Goal: Task Accomplishment & Management: Manage account settings

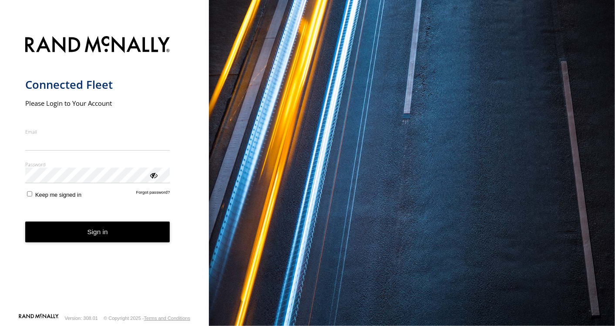
type input "**********"
click at [86, 242] on button "Sign in" at bounding box center [97, 232] width 145 height 21
click at [111, 237] on button "Sign in" at bounding box center [97, 232] width 145 height 21
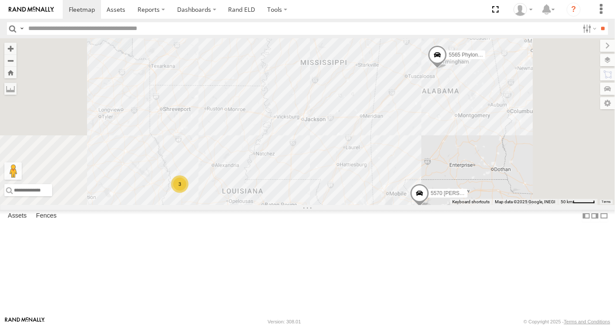
click at [0, 0] on span at bounding box center [0, 0] width 0 height 0
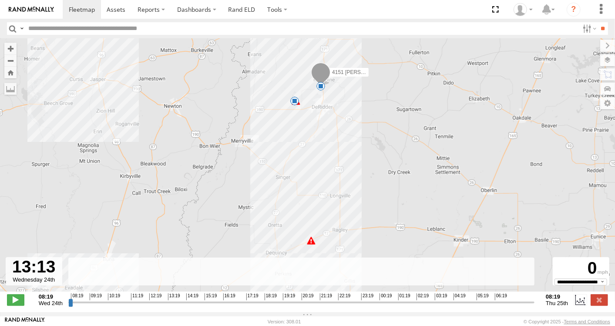
drag, startPoint x: 68, startPoint y: 306, endPoint x: 164, endPoint y: 303, distance: 96.2
type input "**********"
click at [164, 303] on input "range" at bounding box center [301, 302] width 466 height 8
click at [579, 306] on label at bounding box center [580, 299] width 13 height 11
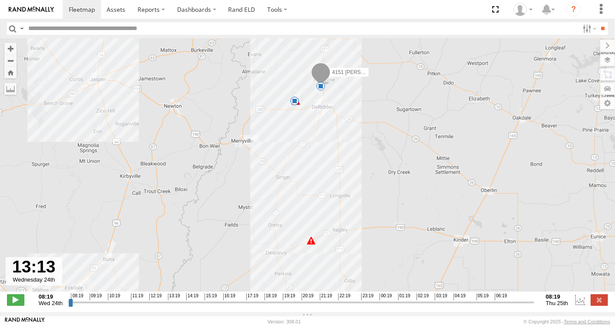
click at [312, 244] on div "6" at bounding box center [311, 240] width 9 height 9
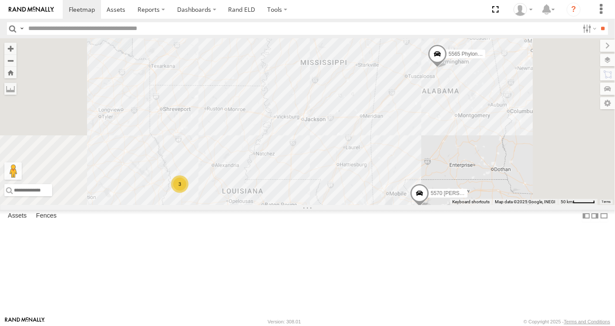
click at [0, 0] on span at bounding box center [0, 0] width 0 height 0
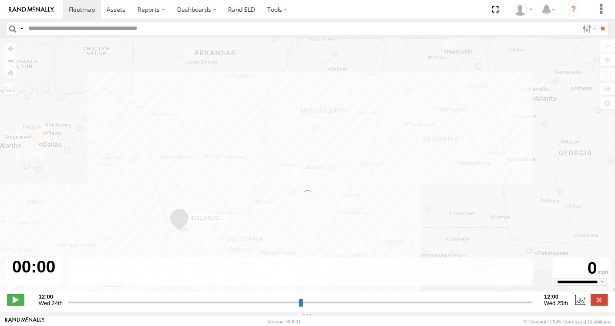
type input "**********"
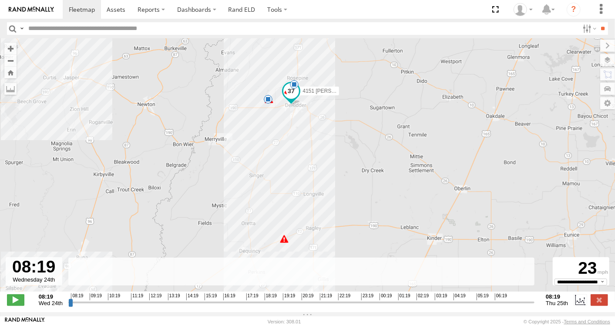
drag, startPoint x: 303, startPoint y: 74, endPoint x: 244, endPoint y: 131, distance: 82.8
click at [244, 131] on div "4151 Christopher Robinson 10:20 Wed 10:45 Wed 02:48 Thu 05:17 Thu 08:05 Thu 11 6" at bounding box center [307, 169] width 615 height 262
click at [272, 104] on span at bounding box center [268, 99] width 9 height 9
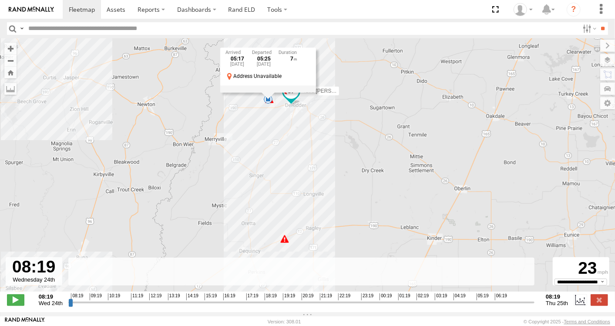
click at [221, 193] on div "4151 Christopher Robinson 10:20 Wed 10:45 Wed 02:48 Thu 05:17 Thu 08:05 Thu 11 …" at bounding box center [307, 169] width 615 height 262
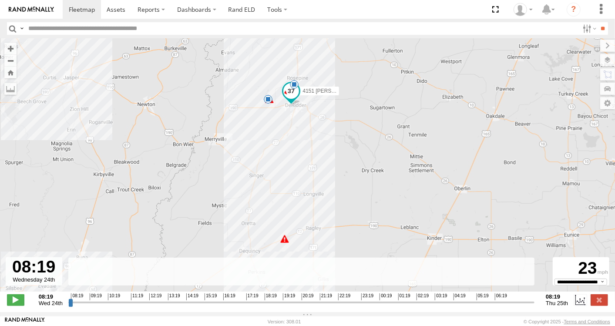
click at [285, 241] on div "6" at bounding box center [284, 239] width 9 height 9
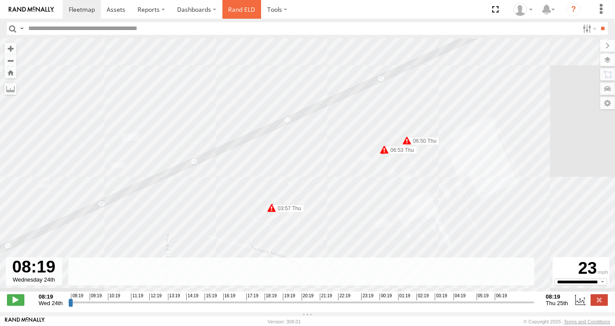
click at [244, 8] on link "Rand ELD" at bounding box center [241, 9] width 39 height 19
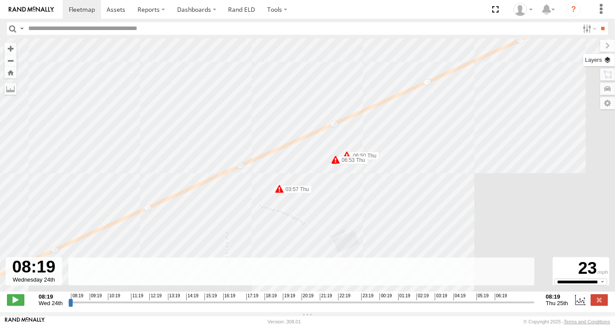
click at [610, 60] on label at bounding box center [599, 60] width 32 height 12
click at [0, 0] on label at bounding box center [0, 0] width 0 height 0
click at [0, 0] on span "Satellite" at bounding box center [0, 0] width 0 height 0
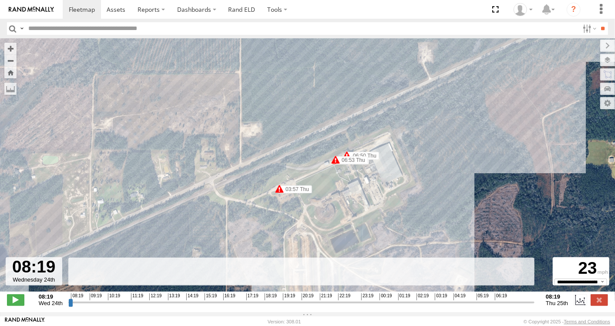
click at [329, 53] on div "4151 Christopher Robinson 10:20 Wed 10:45 Wed 02:48 Thu 05:17 Thu 08:05 Thu 01:…" at bounding box center [307, 169] width 615 height 262
click at [0, 0] on div "Basemaps Roadmap Terrain Satellite Satellite + Roadmap" at bounding box center [0, 0] width 0 height 0
click at [329, 71] on div "4151 Christopher Robinson 10:20 Wed 10:45 Wed 02:48 Thu 05:17 Thu 08:05 Thu 01:…" at bounding box center [307, 169] width 615 height 262
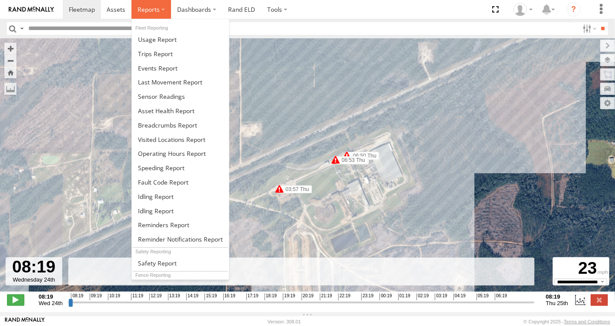
click at [149, 11] on span at bounding box center [149, 9] width 22 height 8
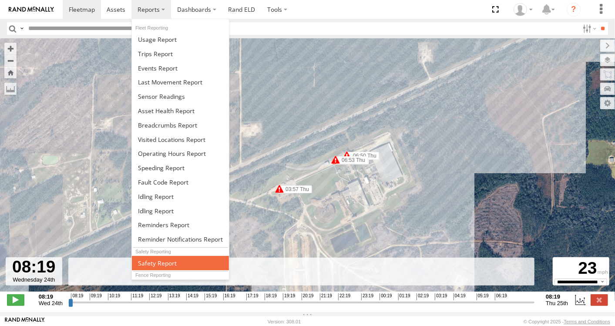
click at [165, 261] on span at bounding box center [157, 263] width 39 height 8
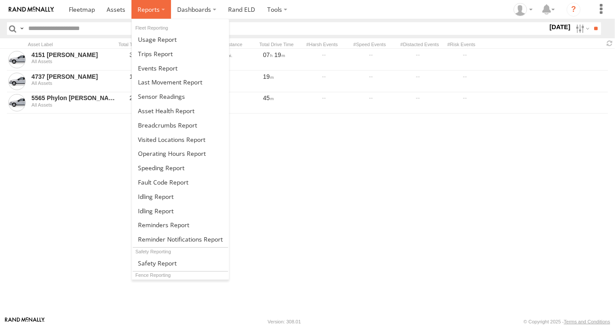
click at [149, 11] on span at bounding box center [149, 9] width 22 height 8
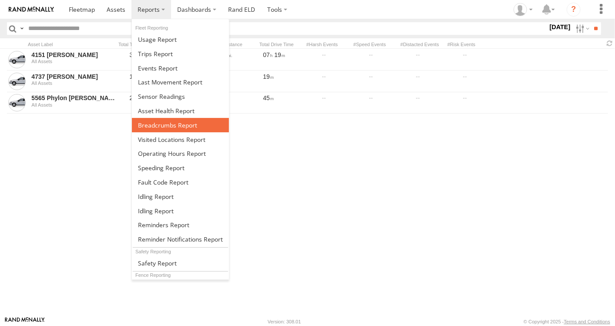
click at [163, 123] on span at bounding box center [167, 125] width 59 height 8
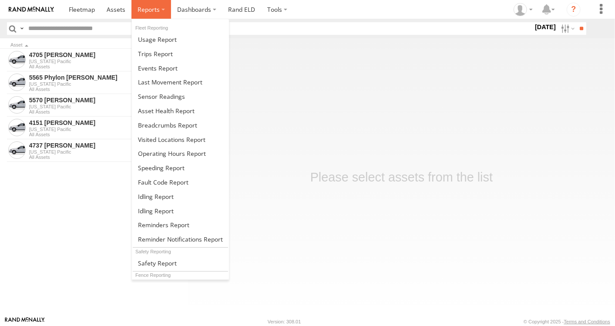
click at [154, 10] on span at bounding box center [149, 9] width 22 height 8
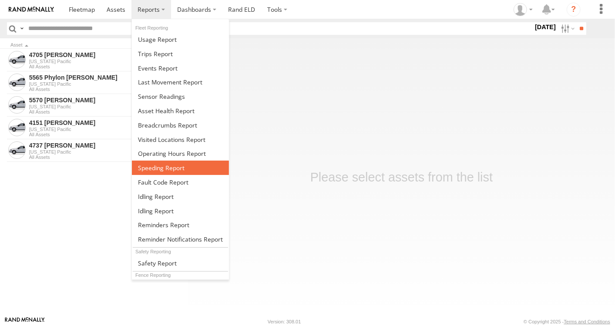
click at [154, 165] on span at bounding box center [161, 168] width 47 height 8
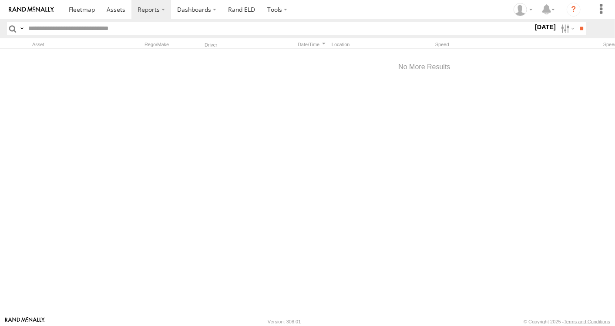
click at [546, 27] on label "[DATE]" at bounding box center [545, 27] width 24 height 10
click at [0, 0] on label at bounding box center [0, 0] width 0 height 0
click at [0, 0] on span "Dequincy, [GEOGRAPHIC_DATA]" at bounding box center [0, 0] width 0 height 0
click at [0, 0] on span "Canfor, DeRidder, LA" at bounding box center [0, 0] width 0 height 0
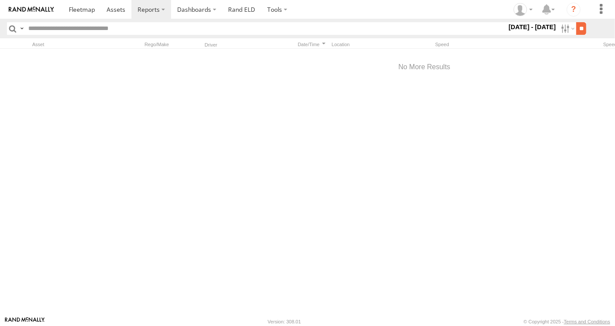
click at [580, 27] on input "**" at bounding box center [581, 28] width 10 height 13
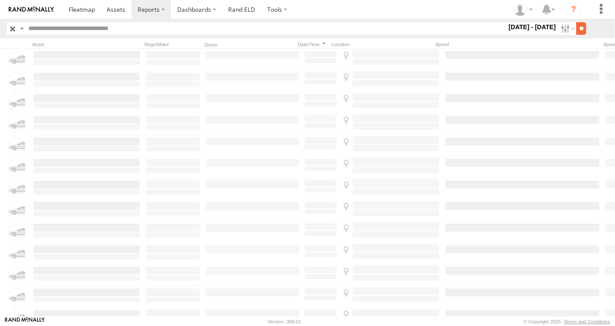
click at [579, 27] on input "**" at bounding box center [581, 28] width 10 height 13
click at [94, 11] on span at bounding box center [82, 9] width 26 height 8
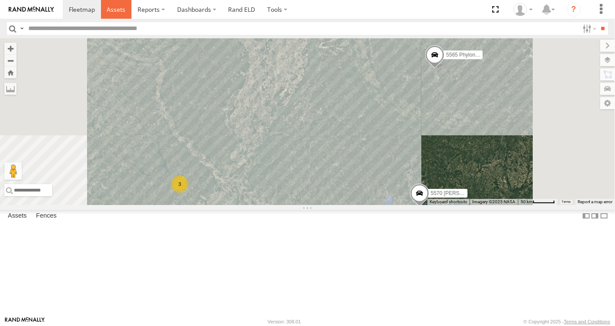
click at [120, 12] on span at bounding box center [116, 9] width 19 height 8
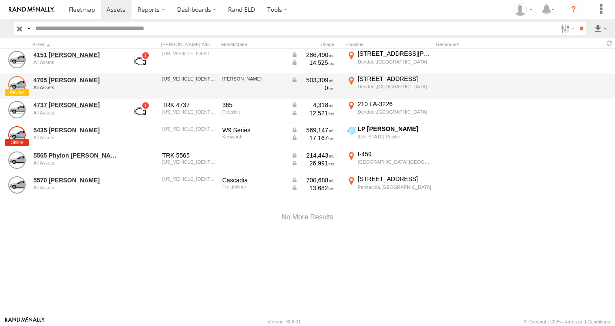
click at [13, 91] on link at bounding box center [16, 84] width 17 height 17
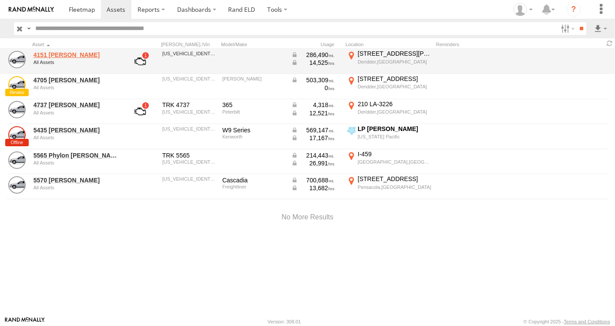
click at [108, 52] on link "4151 [PERSON_NAME]" at bounding box center [76, 55] width 84 height 8
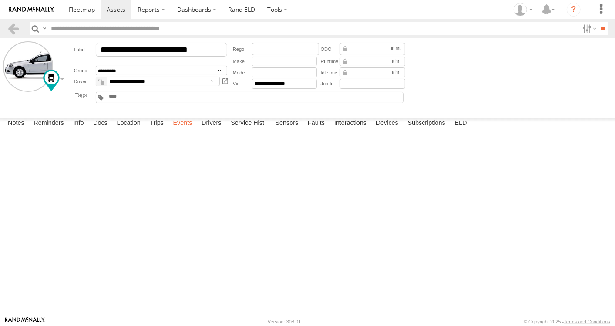
click at [186, 130] on label "Events" at bounding box center [182, 124] width 28 height 12
click at [154, 130] on label "Trips" at bounding box center [156, 124] width 23 height 12
click at [287, 130] on label "Sensors" at bounding box center [287, 124] width 32 height 12
click at [319, 130] on label "Faults" at bounding box center [316, 124] width 26 height 12
click at [346, 130] on label "Interactions" at bounding box center [350, 124] width 41 height 12
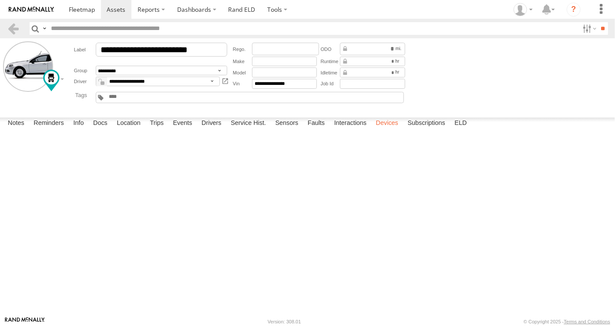
click at [393, 130] on label "Devices" at bounding box center [387, 124] width 31 height 12
click at [460, 130] on label "ELD" at bounding box center [460, 124] width 21 height 12
type input "**********"
click at [122, 130] on label "Location" at bounding box center [128, 124] width 33 height 12
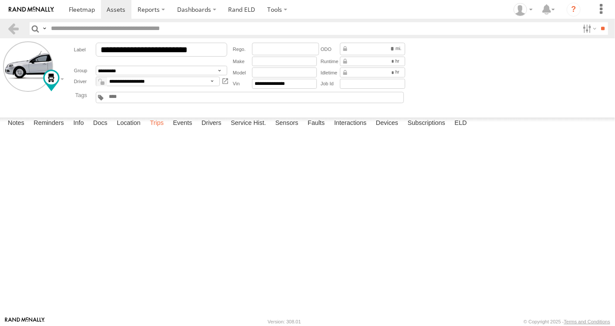
click at [158, 130] on label "Trips" at bounding box center [156, 124] width 23 height 12
click at [0, 0] on div at bounding box center [0, 0] width 0 height 0
click at [274, 11] on label at bounding box center [277, 9] width 32 height 19
click at [243, 14] on link "Rand ELD" at bounding box center [241, 9] width 39 height 19
